Goal: Transaction & Acquisition: Purchase product/service

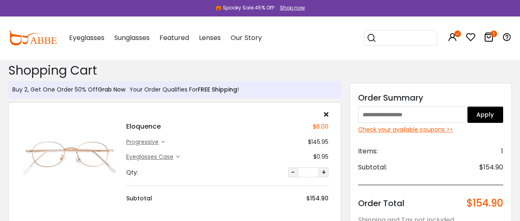
click at [114, 91] on link "Grab Now" at bounding box center [112, 89] width 28 height 8
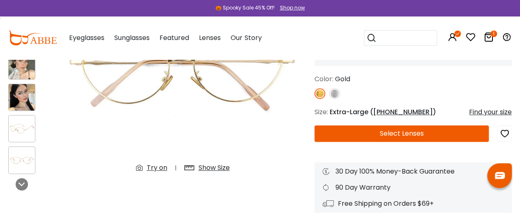
scroll to position [151, 0]
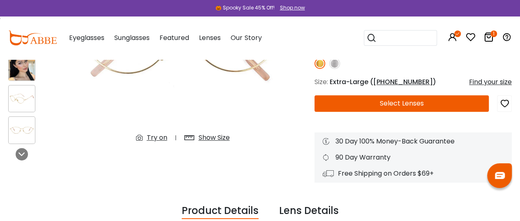
click at [26, 100] on img at bounding box center [22, 98] width 26 height 13
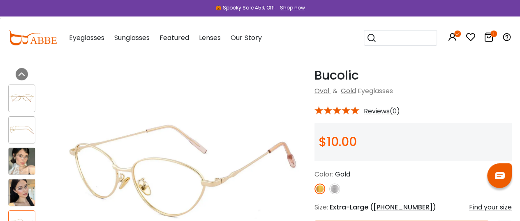
scroll to position [0, 0]
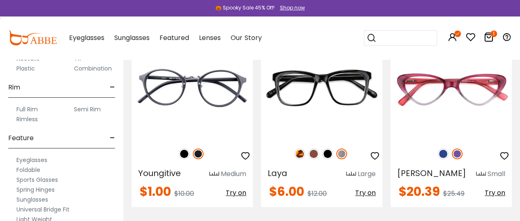
scroll to position [439, 0]
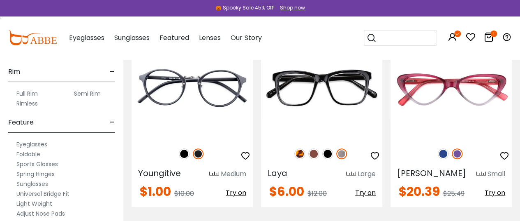
click at [25, 101] on label "Rimless" at bounding box center [26, 103] width 21 height 10
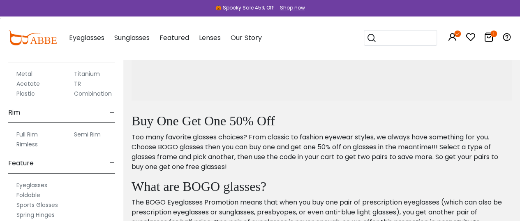
scroll to position [453, 0]
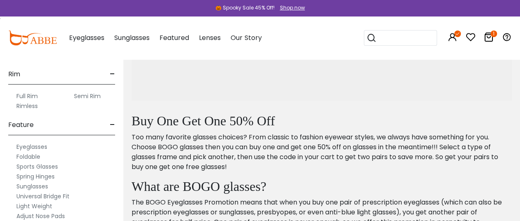
click at [87, 94] on label "Semi Rim" at bounding box center [87, 96] width 27 height 10
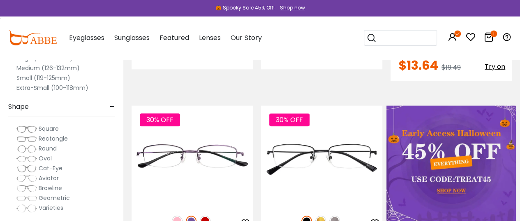
scroll to position [192, 0]
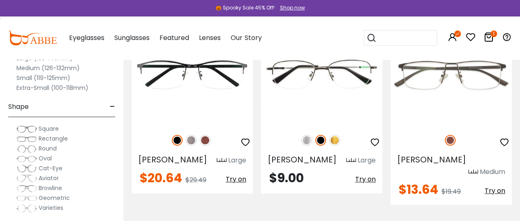
click at [486, 36] on icon at bounding box center [489, 37] width 10 height 10
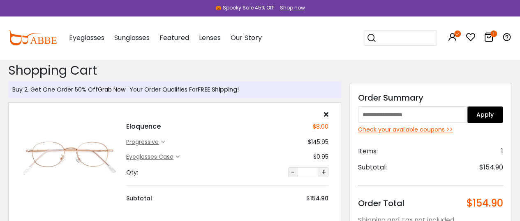
click at [109, 92] on link "Grab Now" at bounding box center [112, 89] width 28 height 8
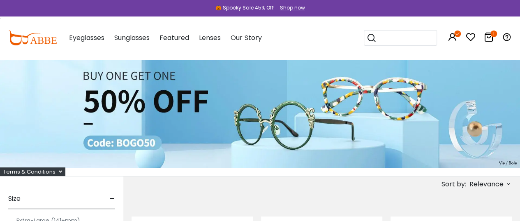
click at [488, 39] on icon at bounding box center [489, 37] width 10 height 10
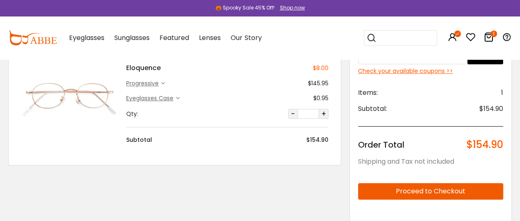
scroll to position [55, 0]
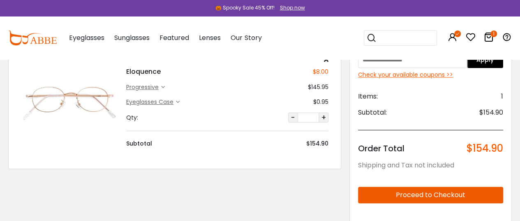
click at [325, 117] on button "+" at bounding box center [324, 117] width 10 height 10
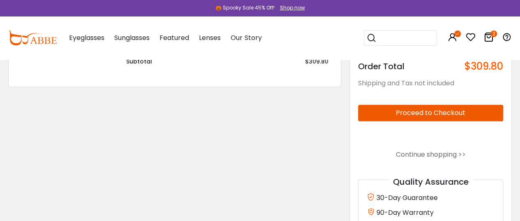
scroll to position [137, 0]
click at [427, 112] on button "Proceed to Checkout" at bounding box center [430, 112] width 145 height 16
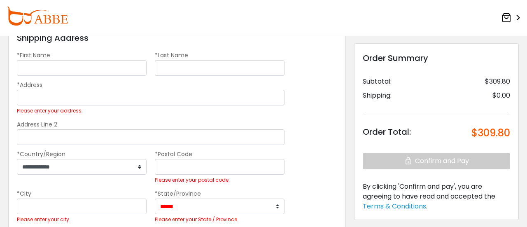
scroll to position [31, 0]
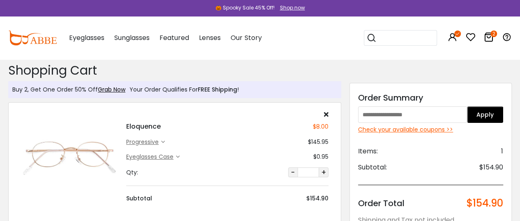
click at [295, 170] on button "-" at bounding box center [293, 172] width 10 height 10
click at [110, 91] on link "Grab Now" at bounding box center [112, 89] width 28 height 8
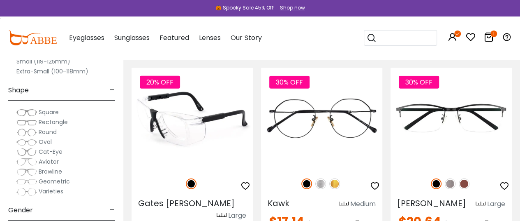
scroll to position [1124, 0]
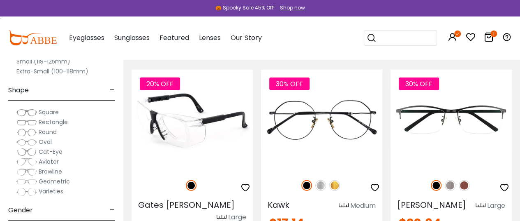
click at [196, 115] on img at bounding box center [192, 120] width 121 height 101
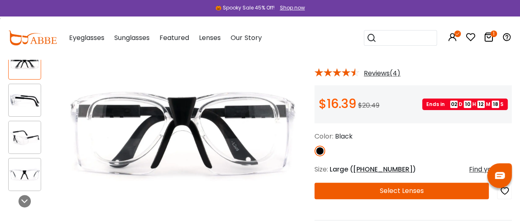
scroll to position [68, 0]
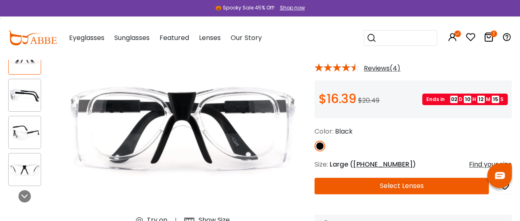
click at [24, 134] on img at bounding box center [25, 132] width 32 height 16
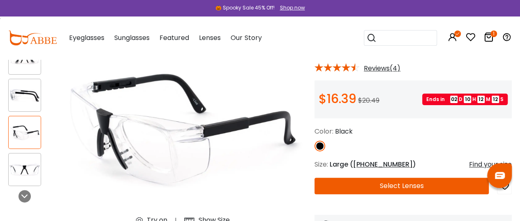
click at [26, 166] on img at bounding box center [25, 169] width 32 height 16
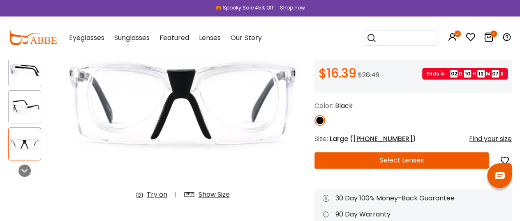
scroll to position [55, 0]
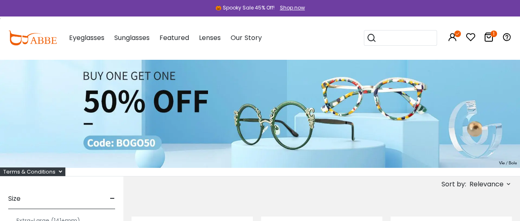
click at [488, 36] on icon at bounding box center [489, 37] width 10 height 10
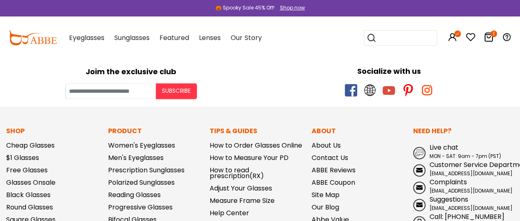
scroll to position [494, 0]
